Goal: Navigation & Orientation: Find specific page/section

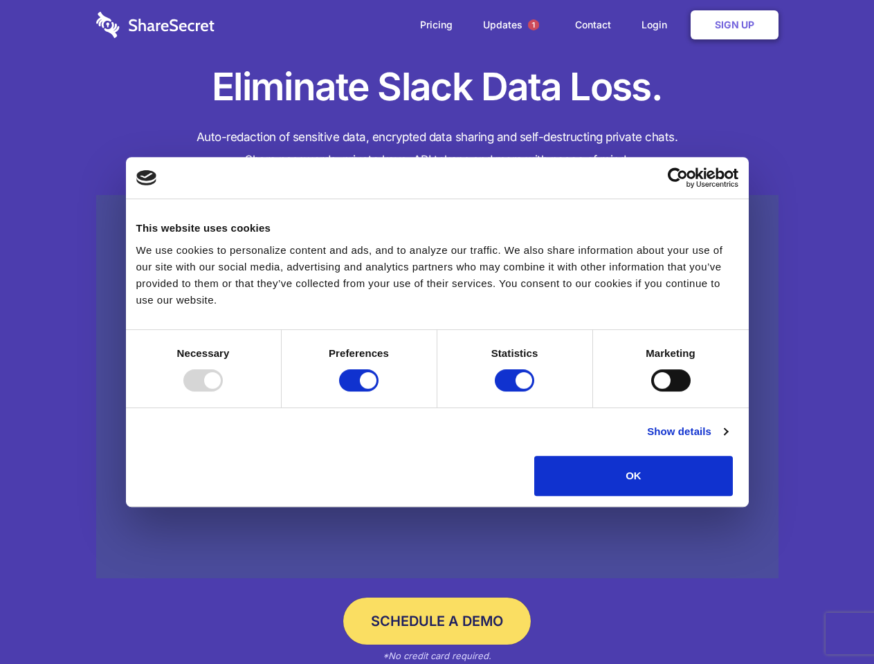
click at [223, 392] on div at bounding box center [202, 380] width 39 height 22
click at [378, 392] on input "Preferences" at bounding box center [358, 380] width 39 height 22
checkbox input "false"
click at [516, 392] on input "Statistics" at bounding box center [514, 380] width 39 height 22
checkbox input "false"
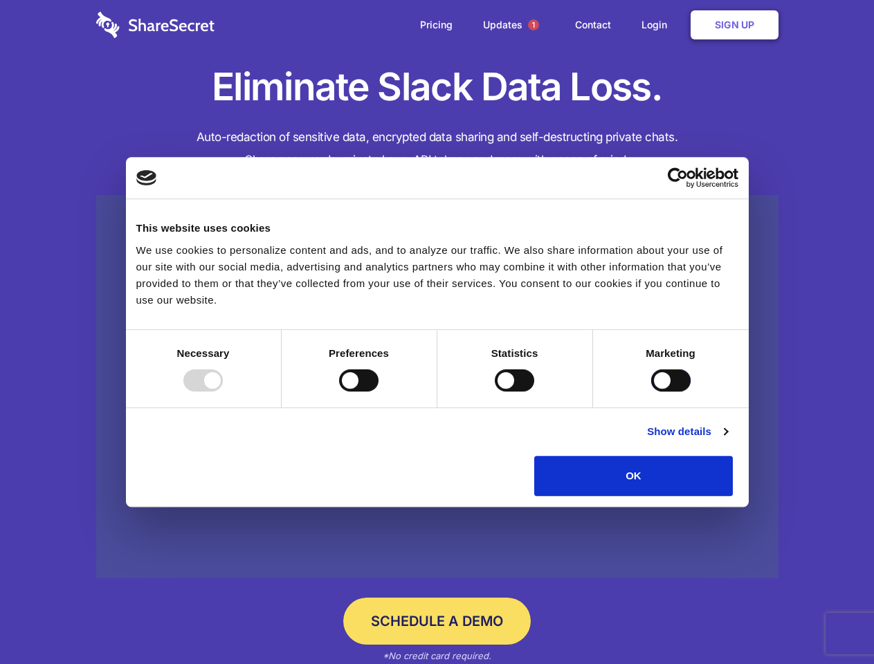
click at [651, 392] on input "Marketing" at bounding box center [670, 380] width 39 height 22
click at [727, 440] on link "Show details" at bounding box center [687, 431] width 80 height 17
click at [0, 0] on li "Necessary 7 Necessary cookies help make a website usable by enabling basic func…" at bounding box center [0, 0] width 0 height 0
click at [533, 25] on span "1" at bounding box center [533, 24] width 11 height 11
